Goal: Entertainment & Leisure: Consume media (video, audio)

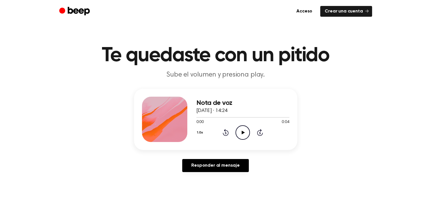
click at [243, 134] on icon "Play Audio" at bounding box center [242, 132] width 14 height 14
click at [241, 129] on icon "Play Audio" at bounding box center [242, 132] width 14 height 14
click at [244, 130] on icon "Play Audio" at bounding box center [242, 132] width 14 height 14
click at [239, 129] on icon "Play Audio" at bounding box center [242, 132] width 14 height 14
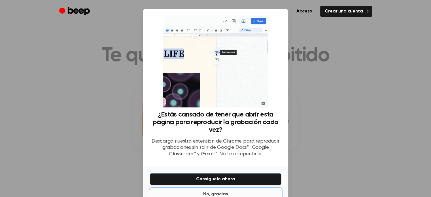
click at [213, 194] on font "No, gracias" at bounding box center [215, 194] width 25 height 5
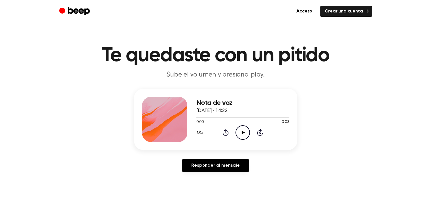
click at [241, 132] on icon "Play Audio" at bounding box center [242, 132] width 14 height 14
click at [243, 137] on icon "Play Audio" at bounding box center [242, 132] width 14 height 14
click at [242, 132] on icon at bounding box center [243, 133] width 3 height 4
drag, startPoint x: 257, startPoint y: 117, endPoint x: 190, endPoint y: 116, distance: 67.7
click at [190, 116] on div "Nota de voz 20 de noviembre de 2021 · 14:17 0:19 0:27 Su navegador no soporta e…" at bounding box center [215, 119] width 163 height 61
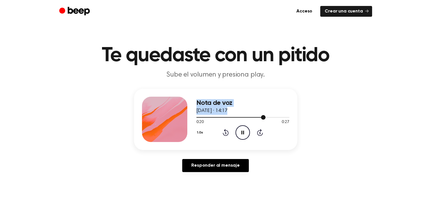
click at [198, 118] on div at bounding box center [242, 117] width 93 height 5
click at [241, 133] on icon "Play Audio" at bounding box center [242, 132] width 14 height 14
